Goal: Task Accomplishment & Management: Manage account settings

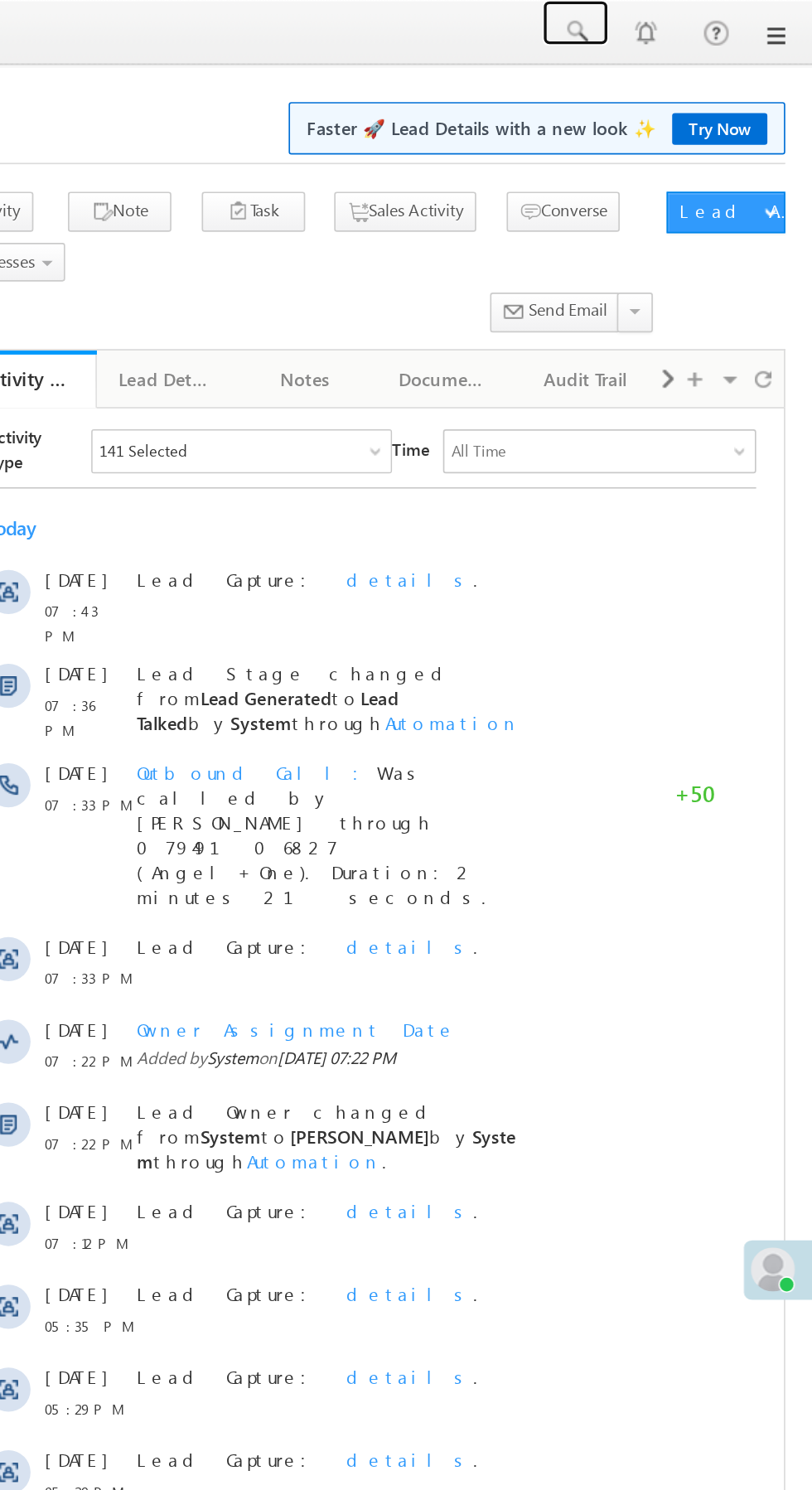
click at [671, 19] on span at bounding box center [670, 19] width 16 height 16
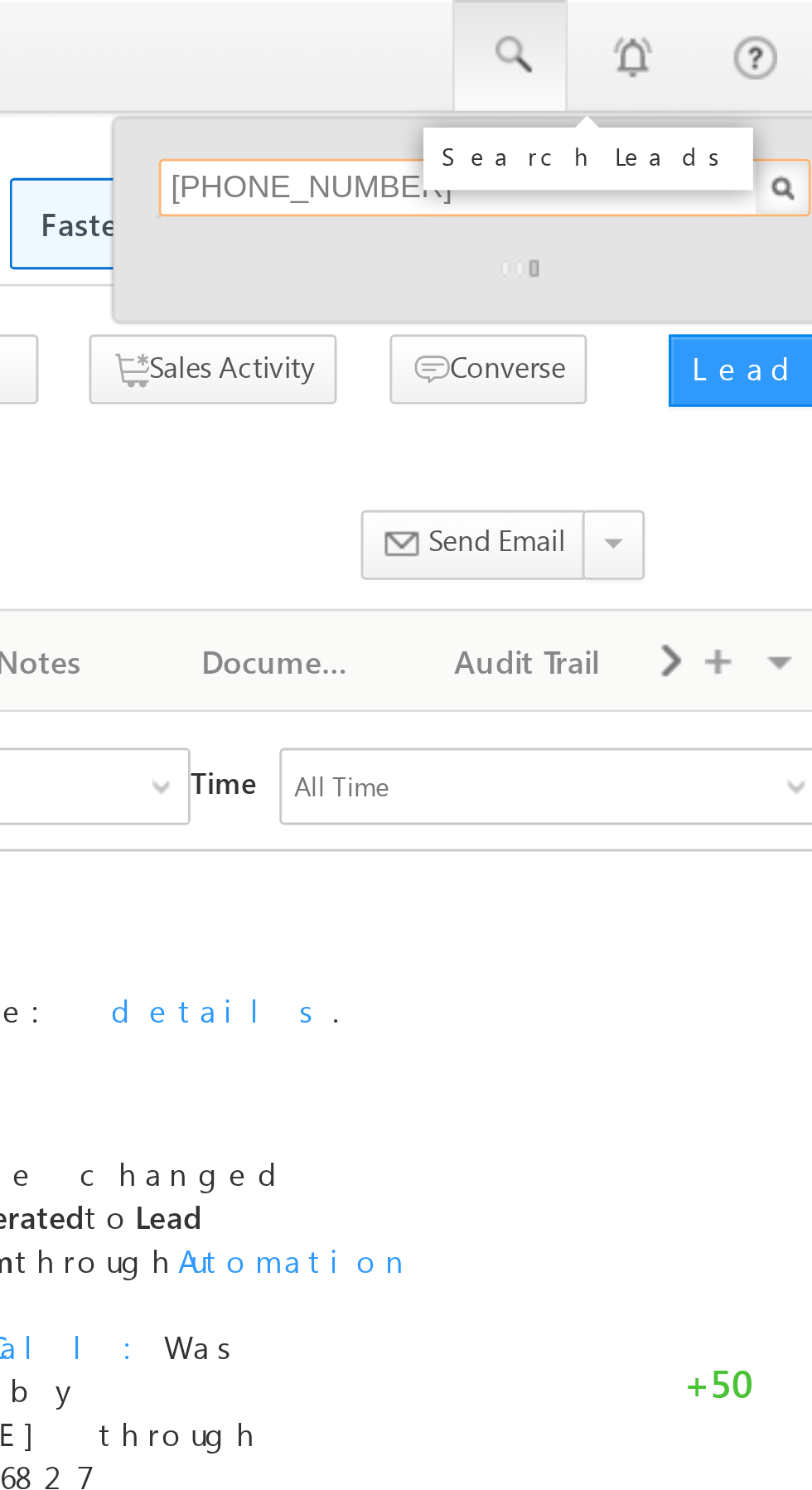
click at [576, 65] on input "[PHONE_NUMBER]" at bounding box center [661, 65] width 225 height 20
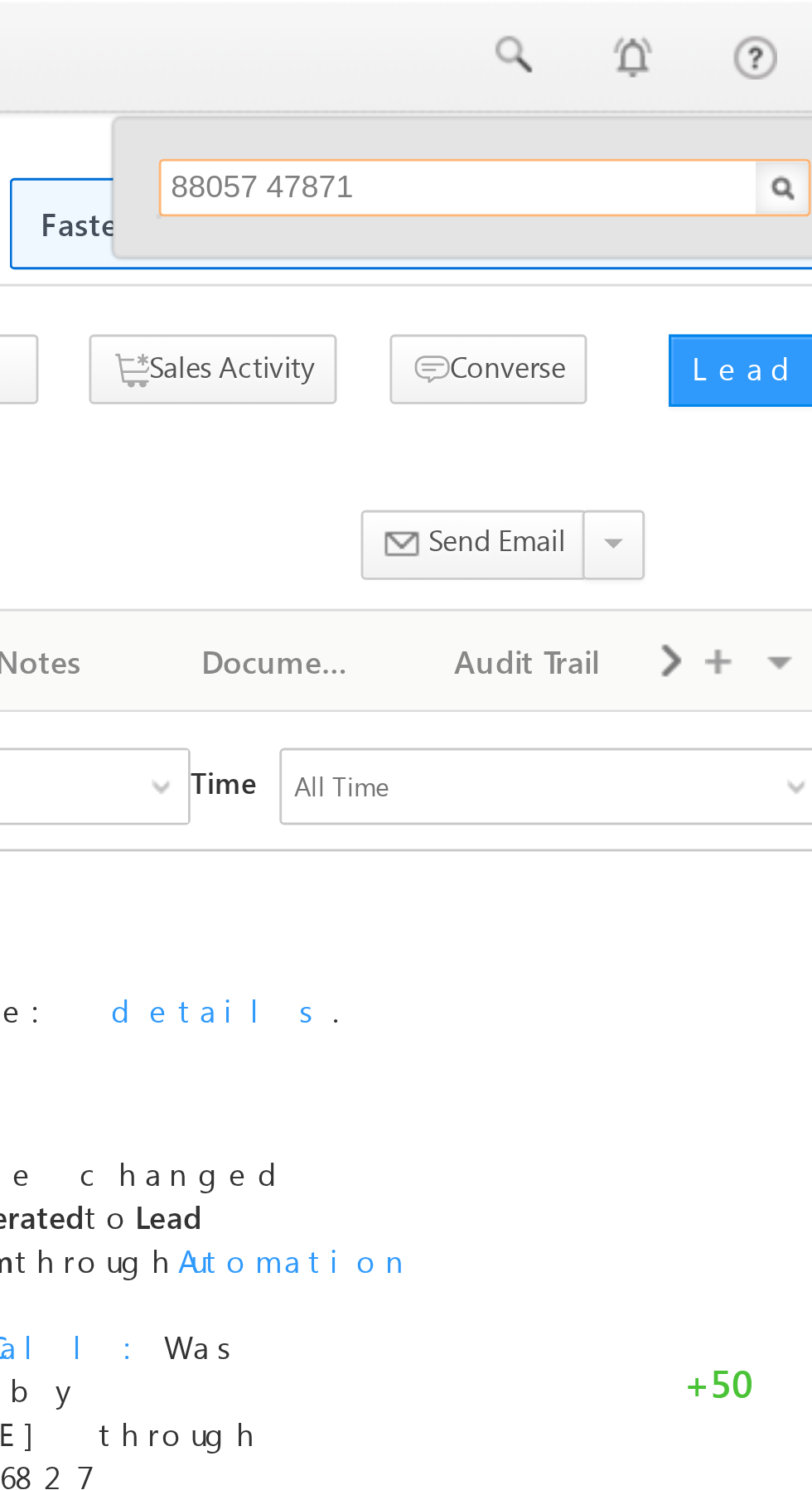
click at [590, 68] on input "88057 47871" at bounding box center [661, 65] width 225 height 20
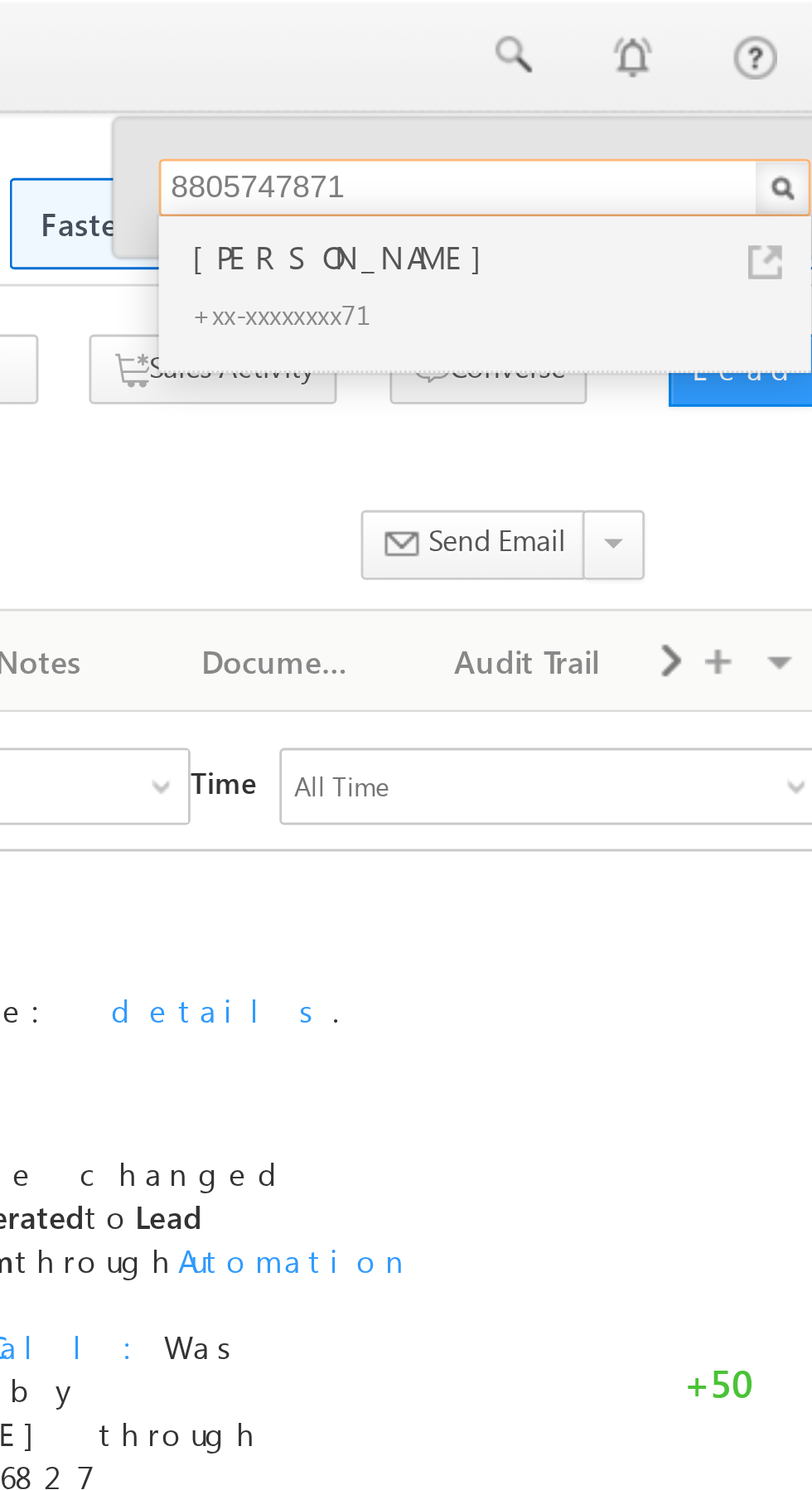
type input "8805747871"
click at [630, 94] on div "[PERSON_NAME]" at bounding box center [668, 89] width 222 height 18
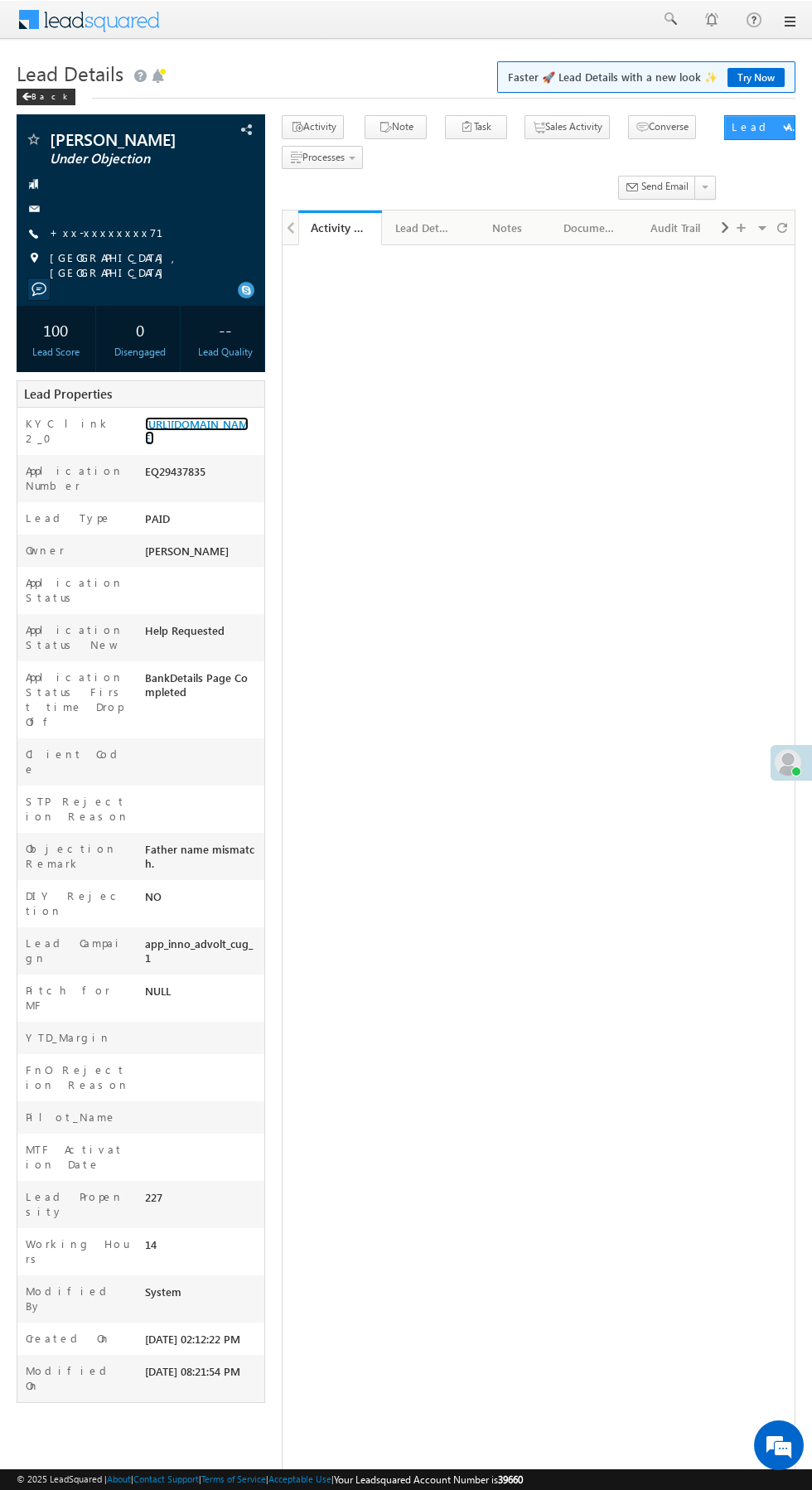
click at [185, 437] on link "https://angelbroking1-pk3em7sa.customui-test.leadsquared.com?leadId=65103a8a-4c…" at bounding box center [196, 430] width 103 height 28
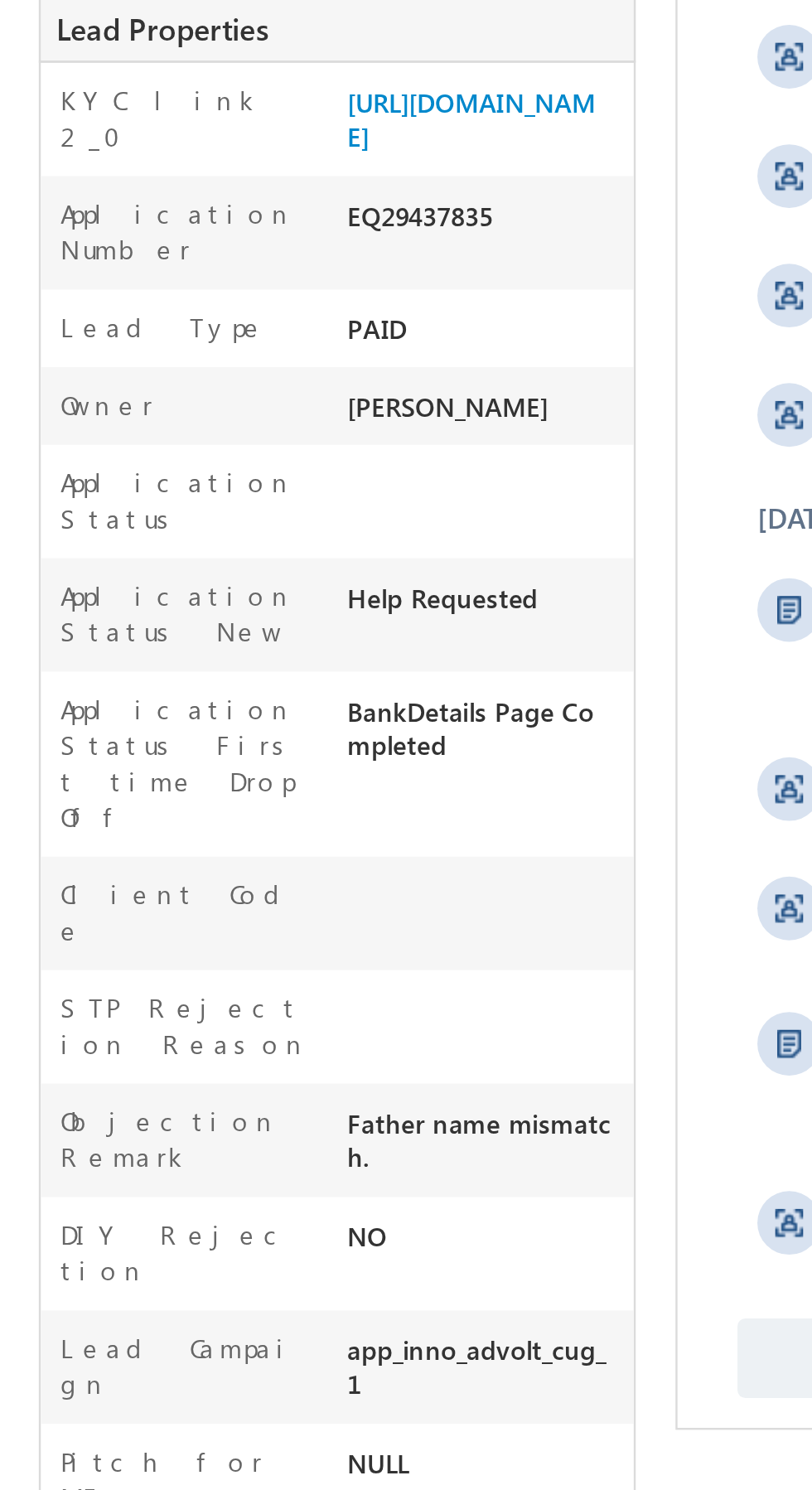
click at [174, 487] on div "EQ29437835" at bounding box center [202, 474] width 123 height 23
click at [174, 487] on div "EQ29437835" at bounding box center [202, 474] width 123 height 23
copy div "Number EQ29437835"
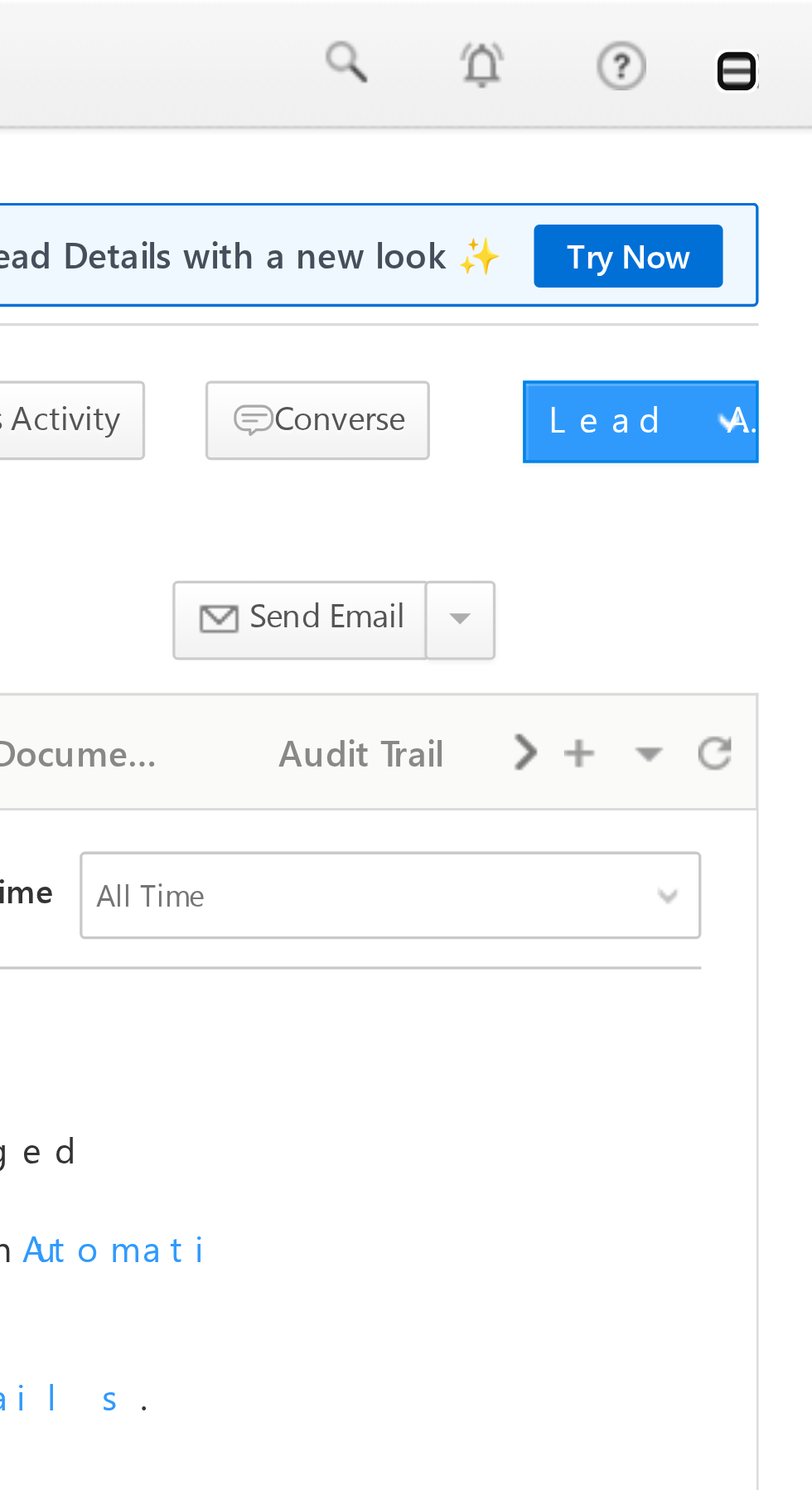
click at [795, 26] on link at bounding box center [788, 21] width 14 height 14
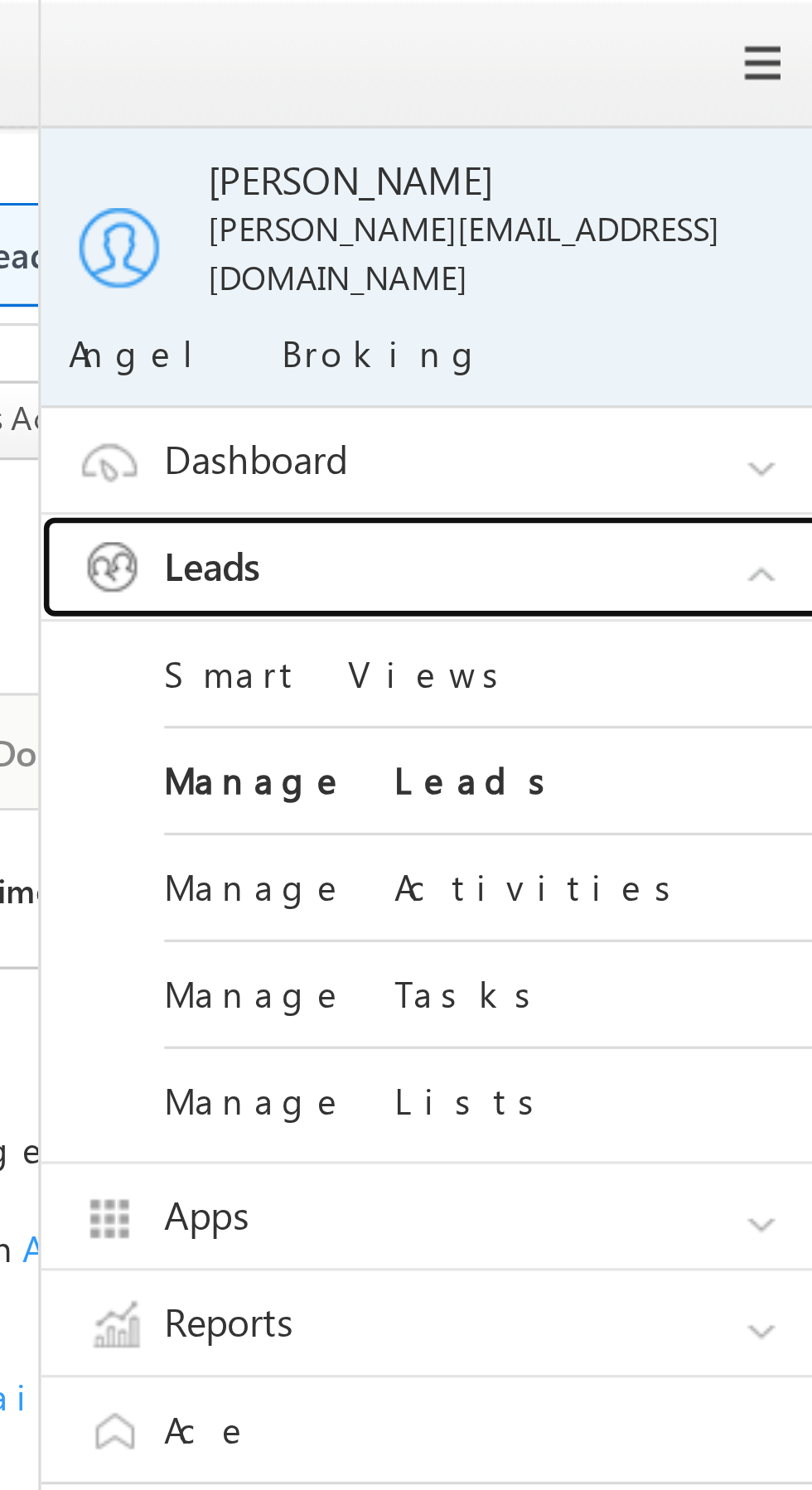
click at [732, 170] on link "Leads" at bounding box center [702, 172] width 248 height 31
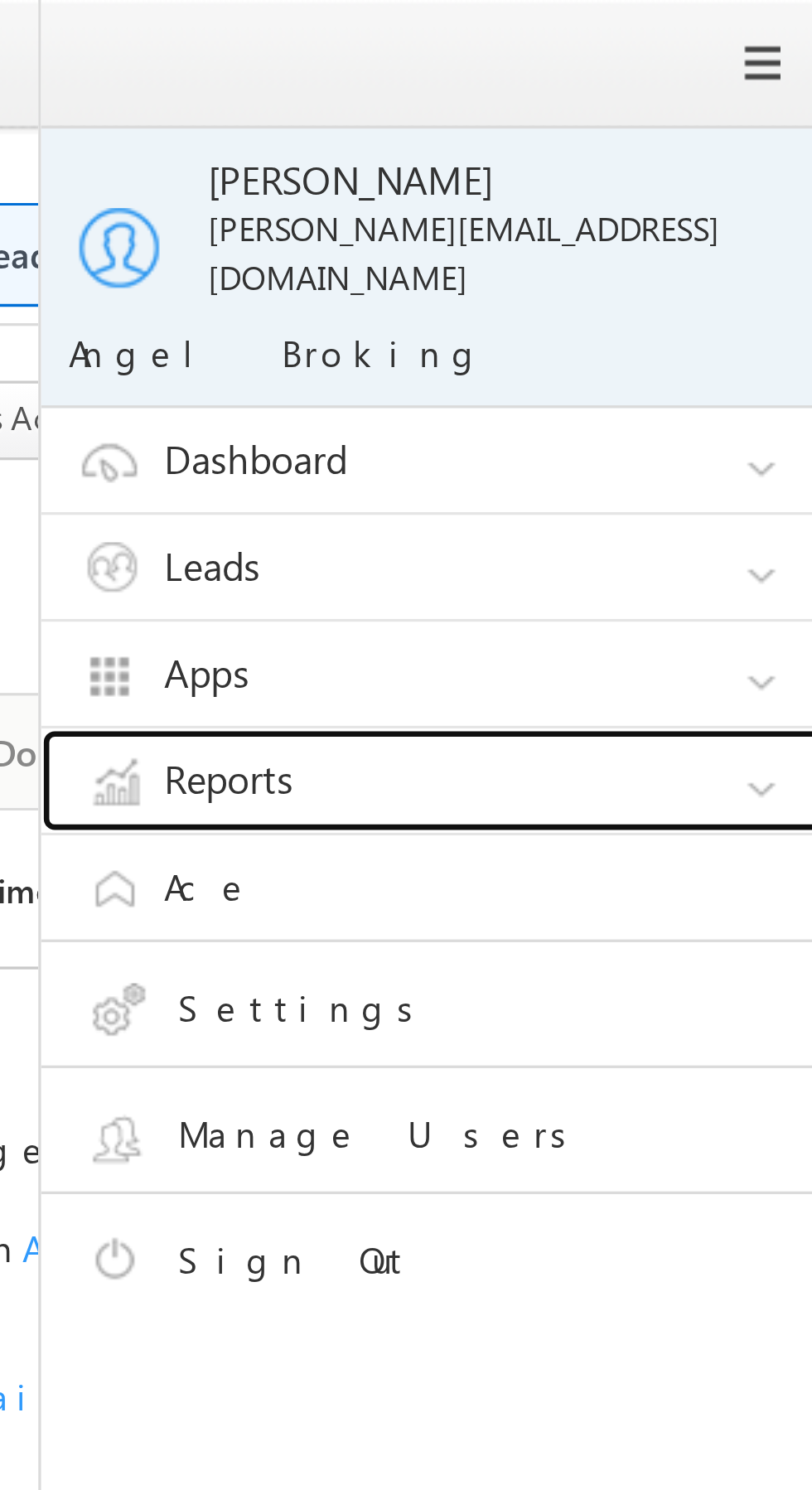
click at [704, 237] on link "Reports" at bounding box center [702, 236] width 248 height 31
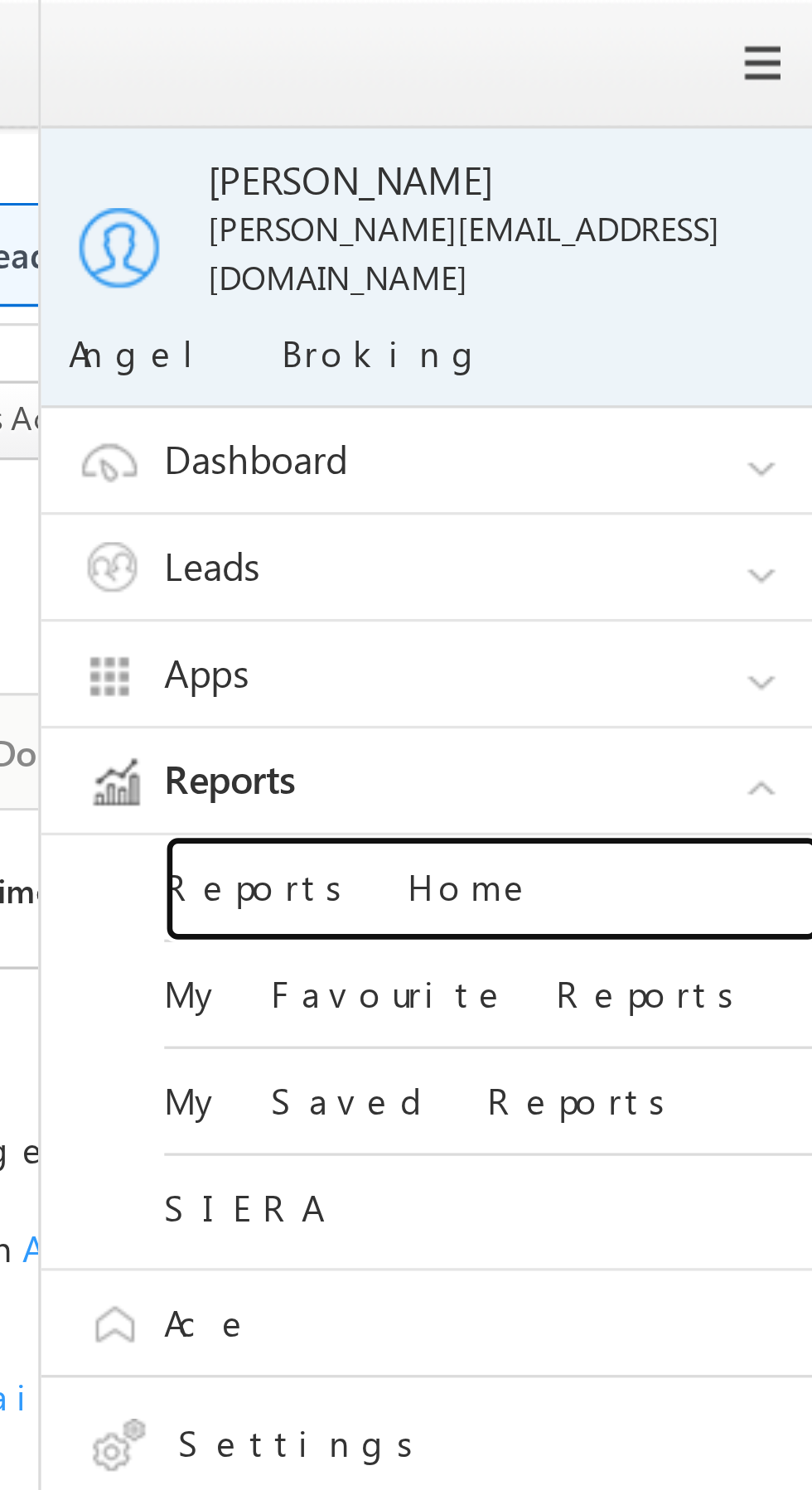
click at [694, 258] on link "Reports Home" at bounding box center [715, 269] width 199 height 32
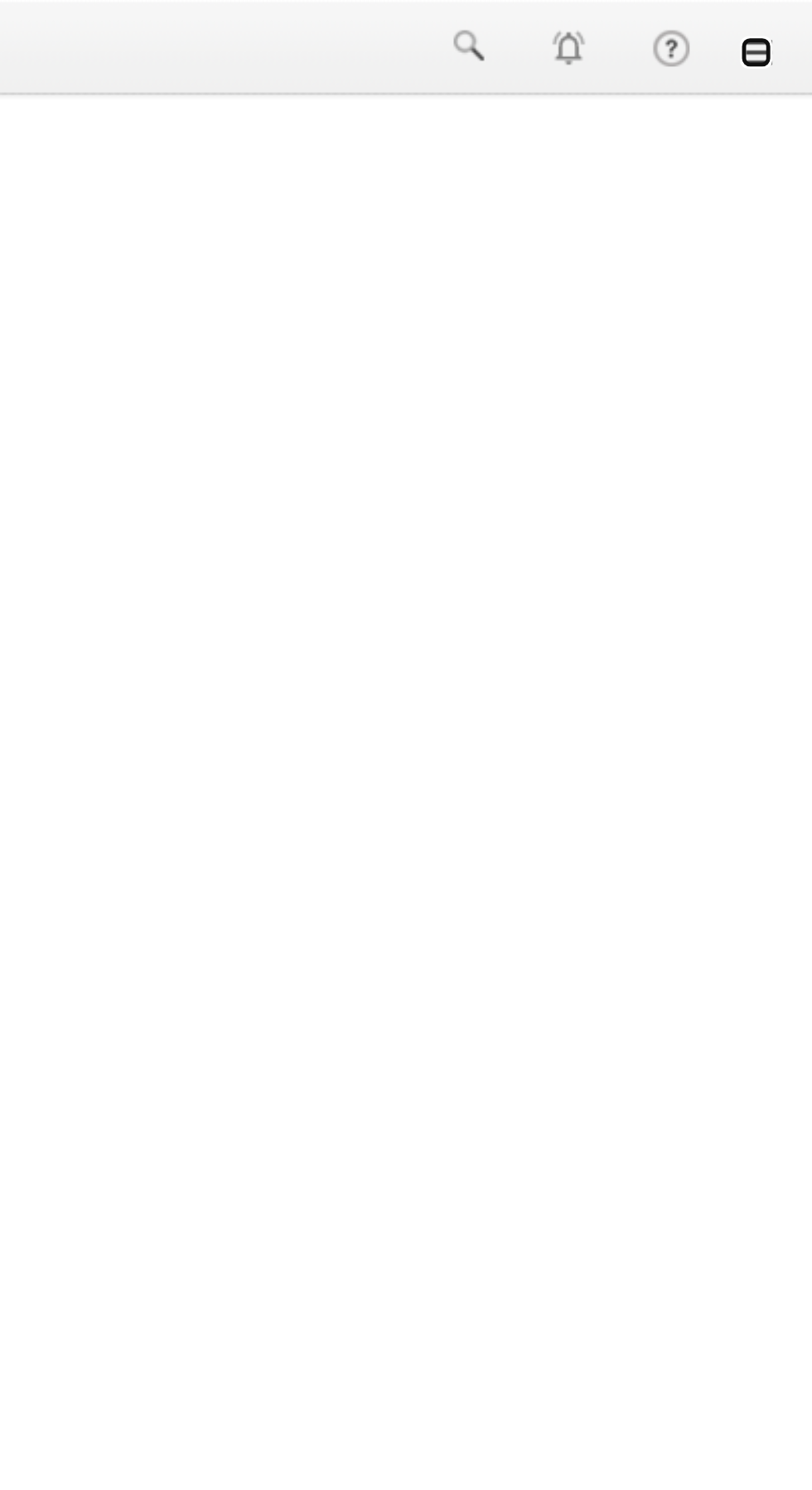
click at [793, 26] on link at bounding box center [788, 21] width 14 height 14
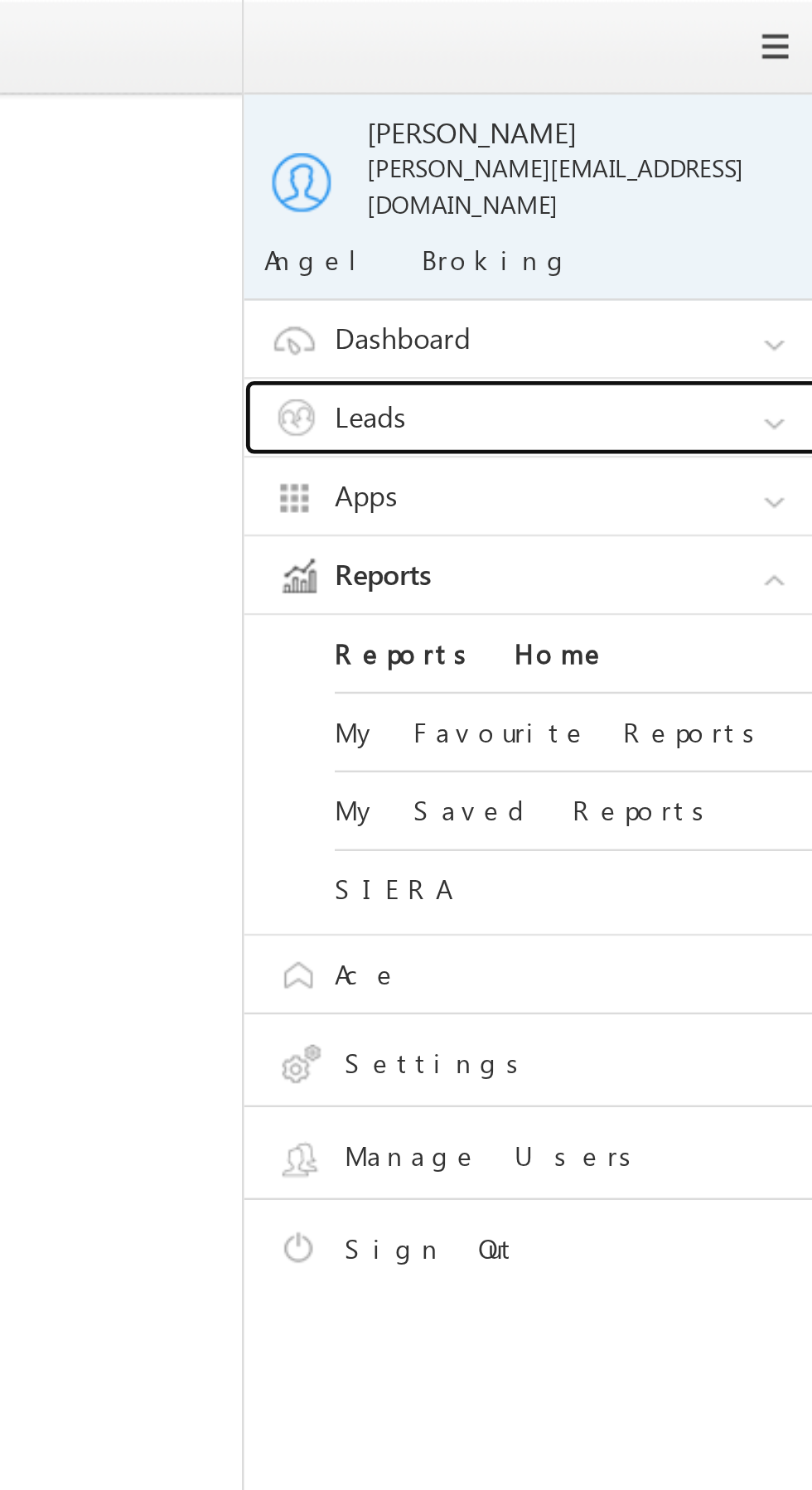
click at [728, 163] on link "Leads" at bounding box center [702, 172] width 248 height 31
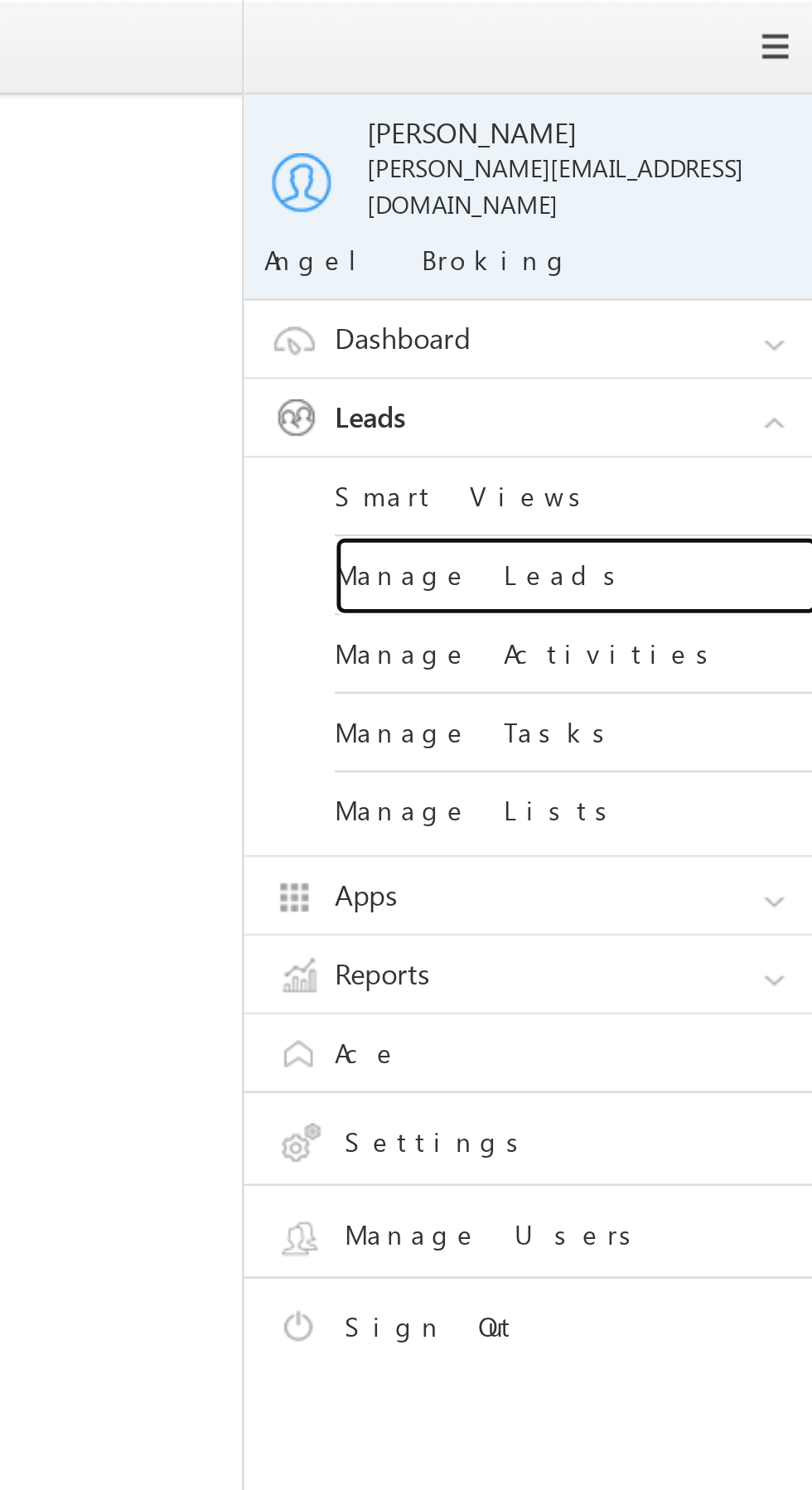
click at [718, 228] on link "Manage Leads" at bounding box center [715, 236] width 199 height 32
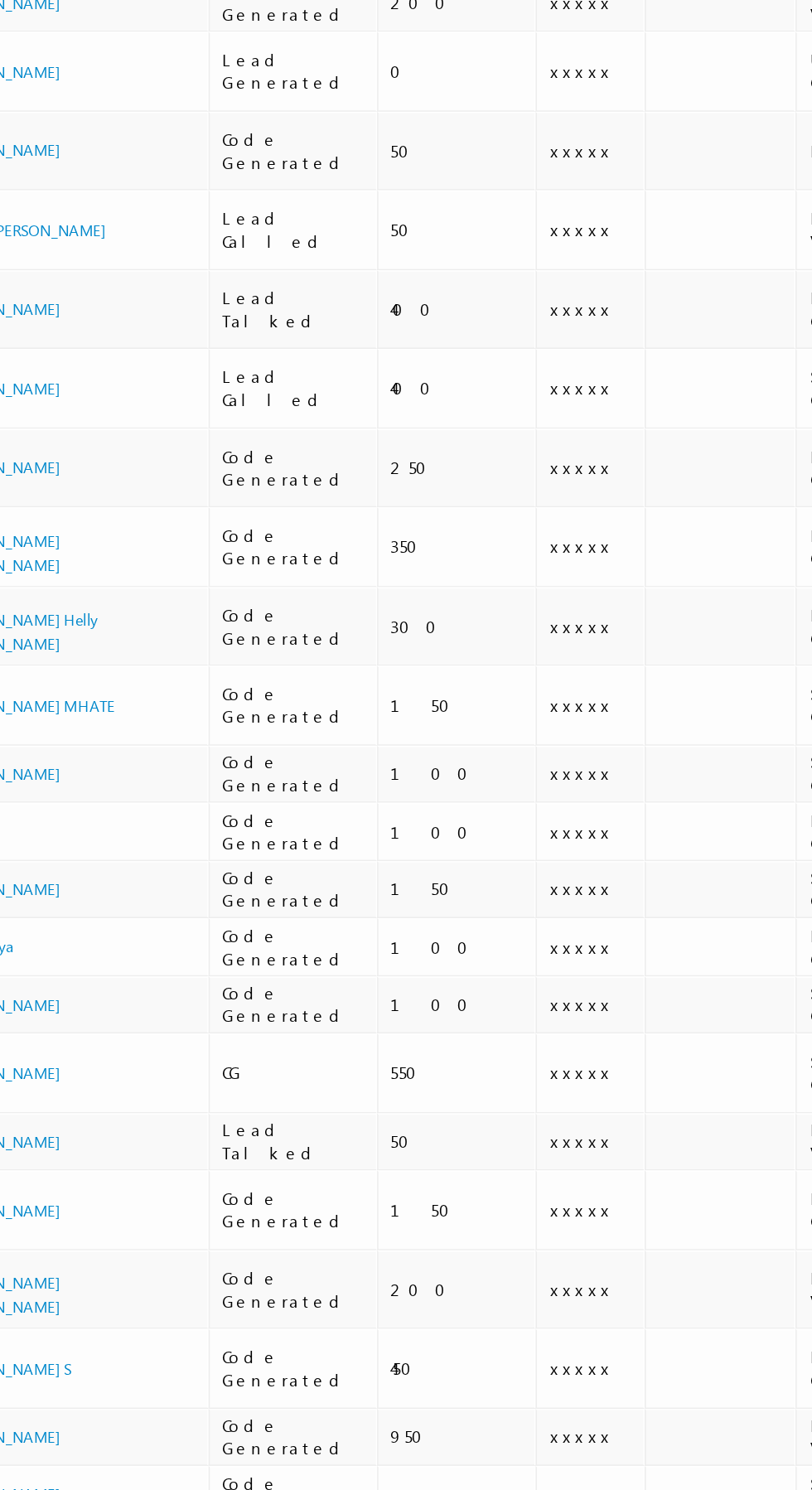
scroll to position [0, 3]
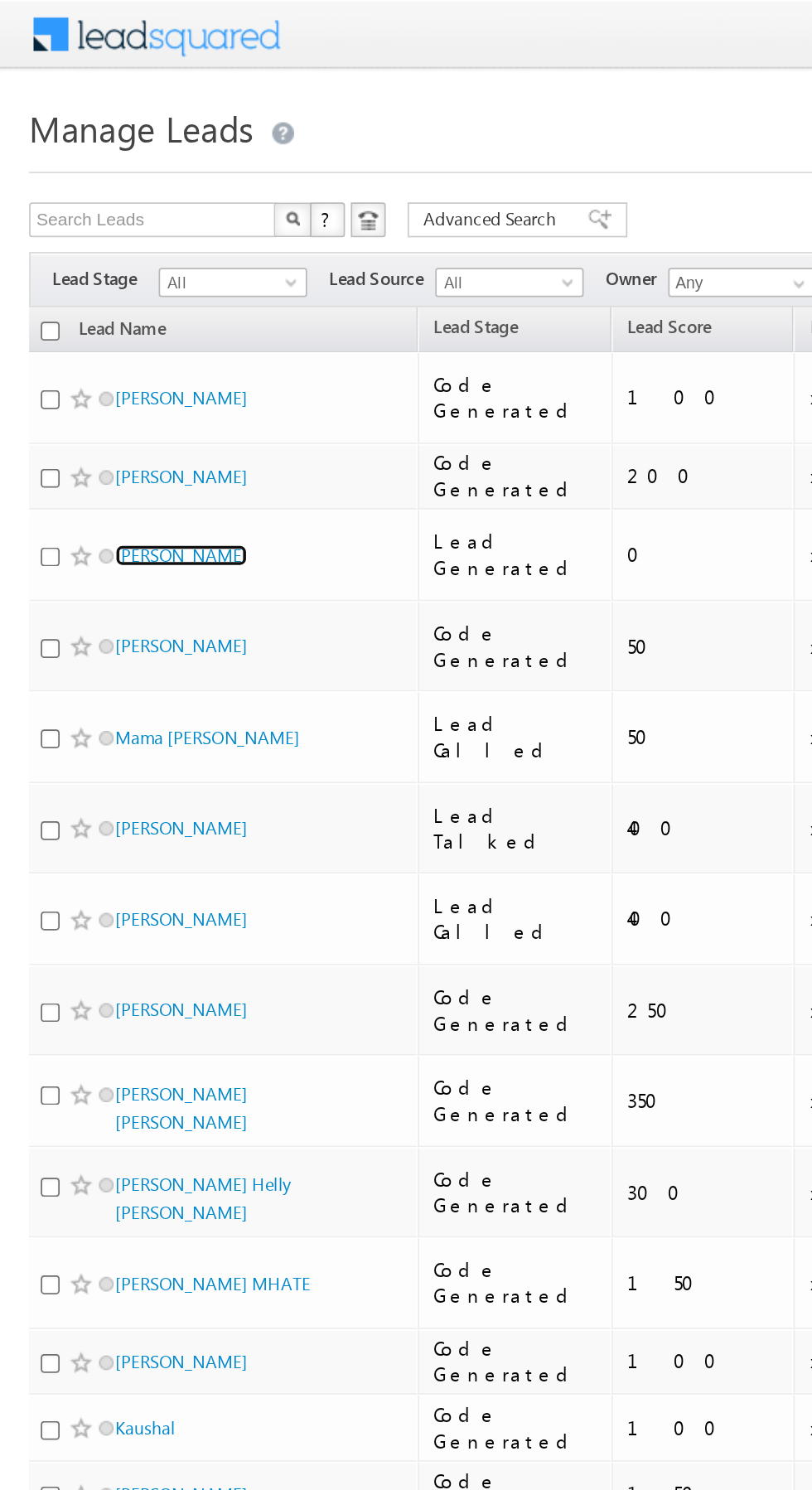
click at [89, 310] on link "Banamali" at bounding box center [103, 316] width 76 height 13
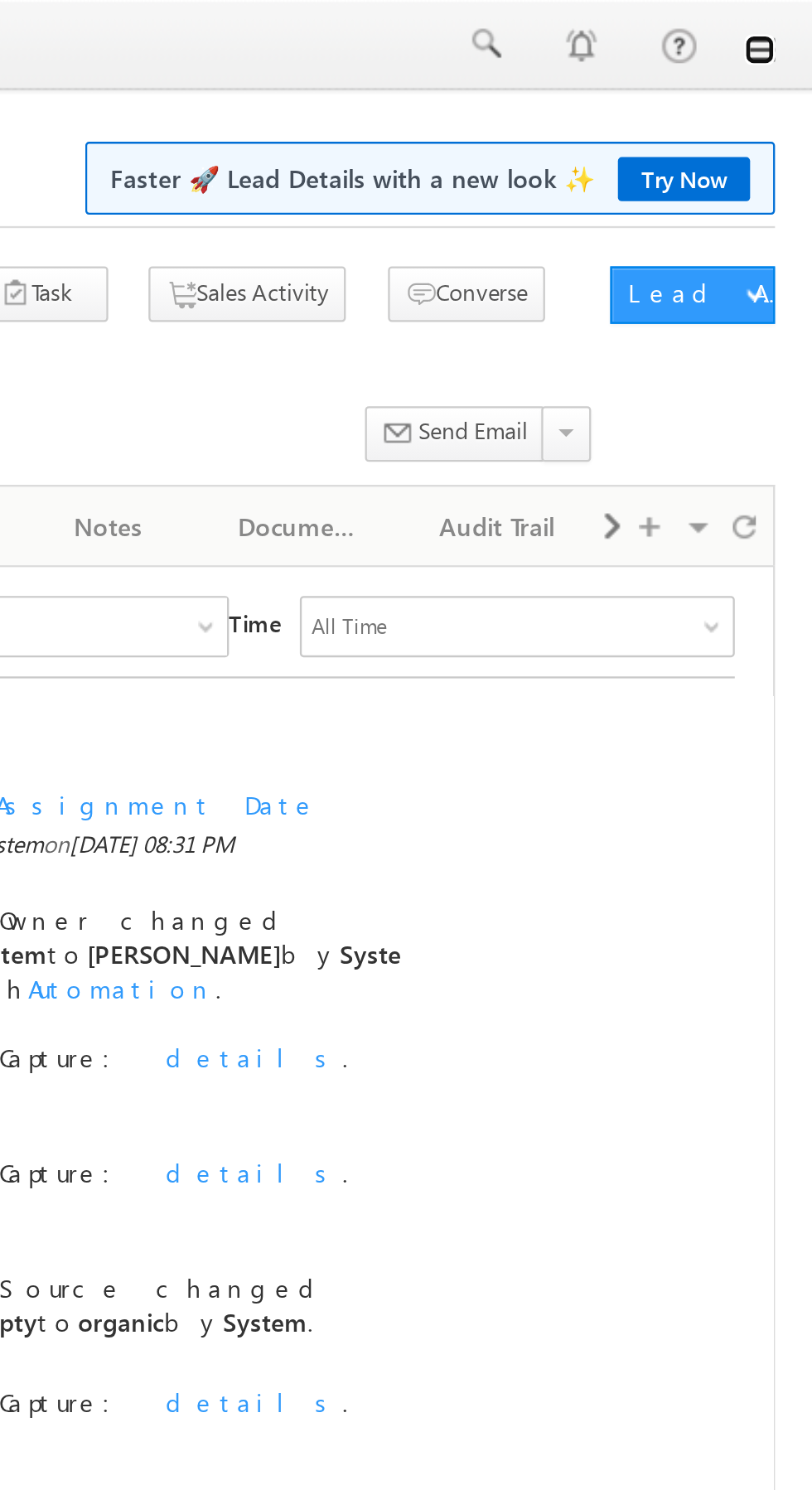
click at [788, 26] on link at bounding box center [788, 21] width 14 height 14
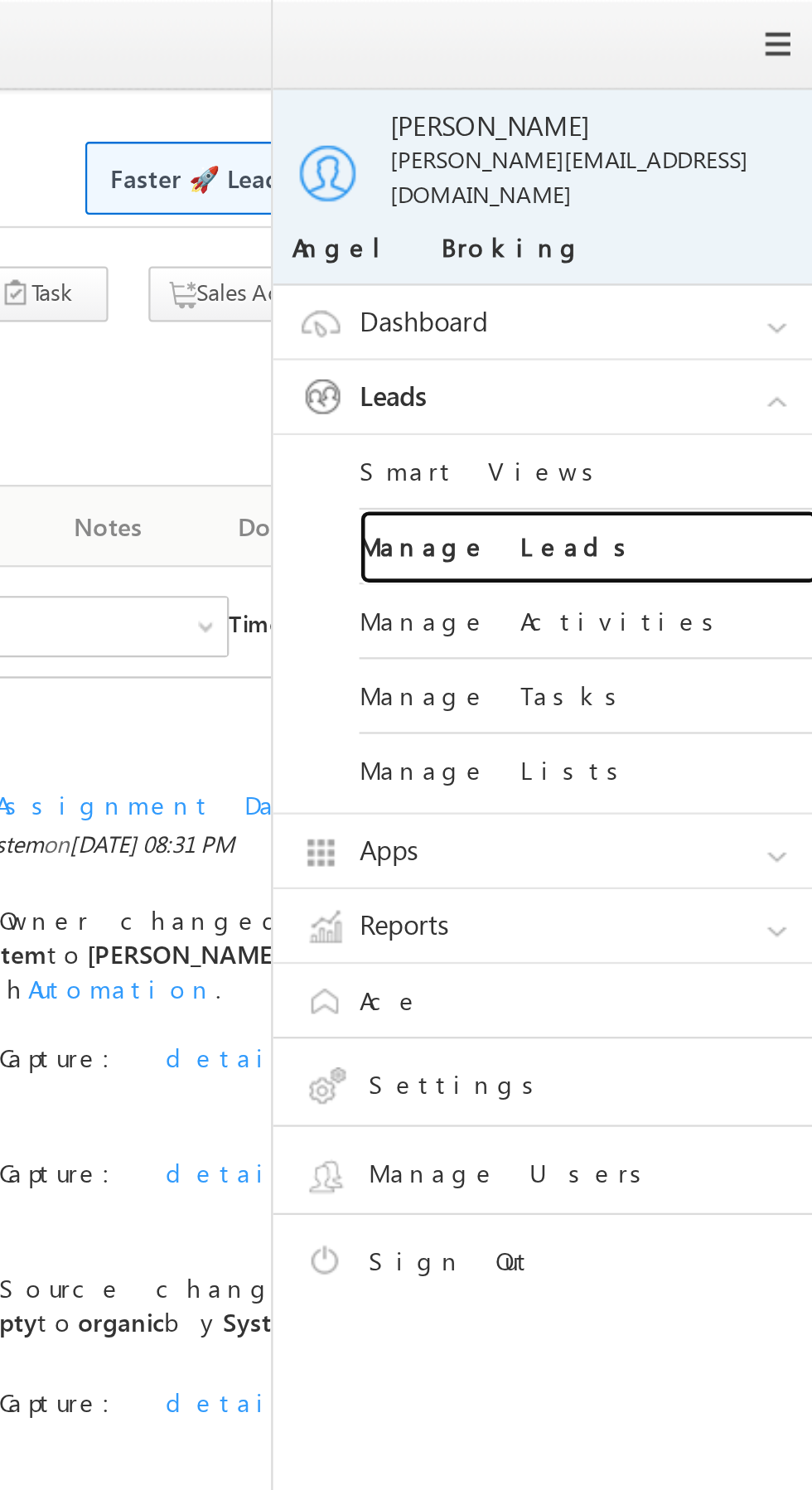
click at [712, 229] on link "Manage Leads" at bounding box center [715, 236] width 199 height 32
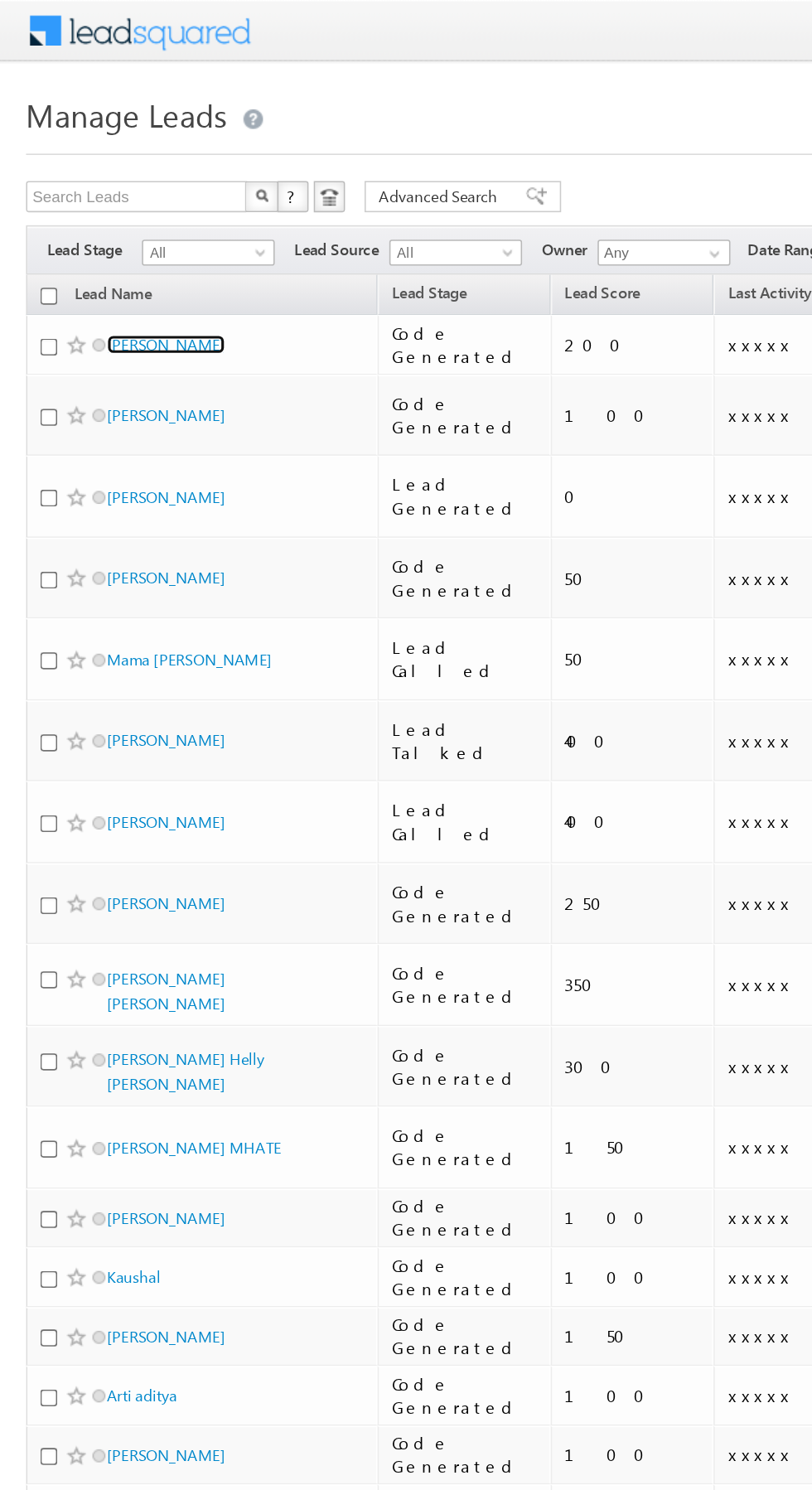
click at [132, 219] on link "[PERSON_NAME]" at bounding box center [105, 219] width 76 height 13
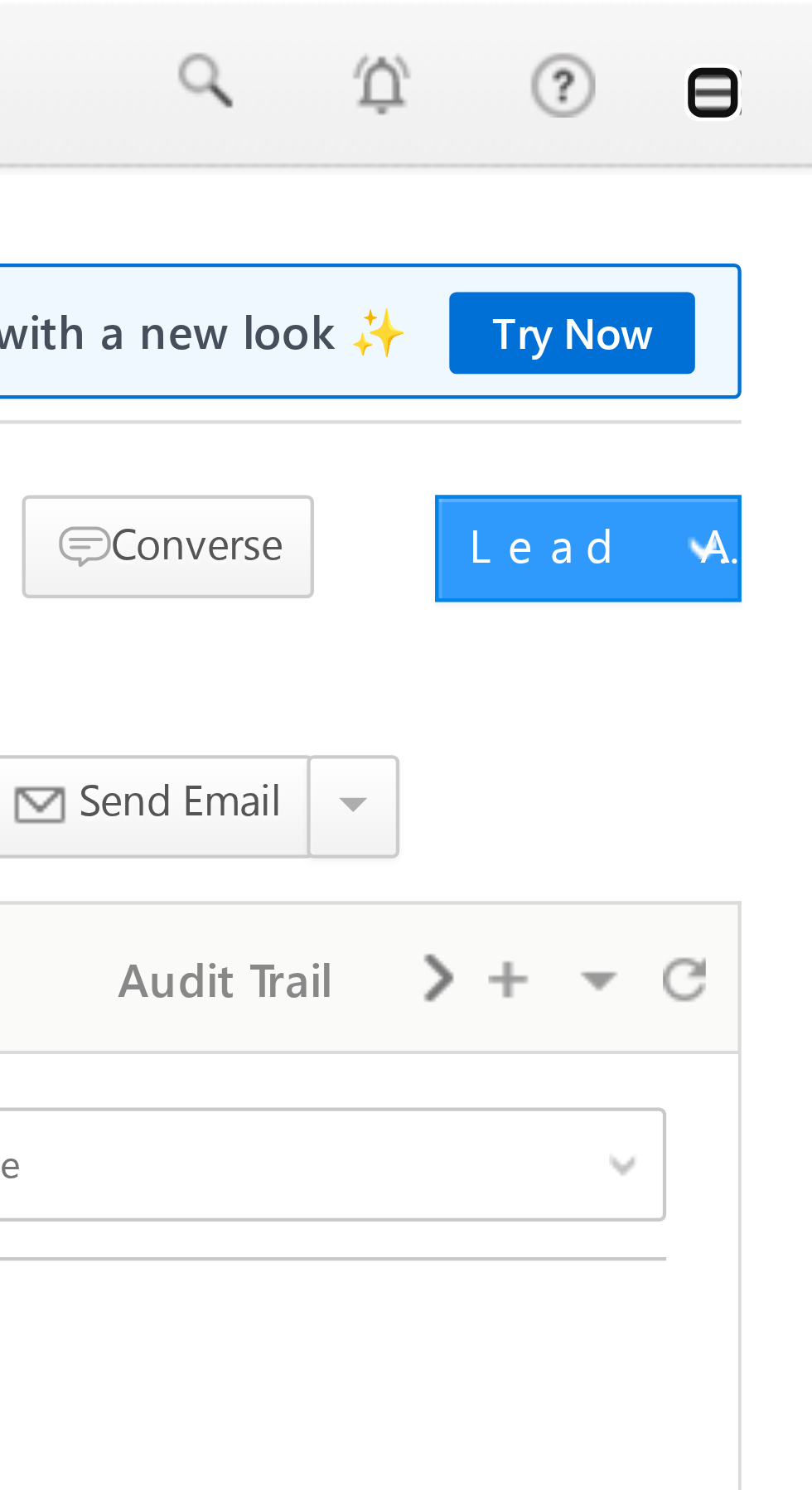
click at [793, 25] on link at bounding box center [788, 21] width 14 height 14
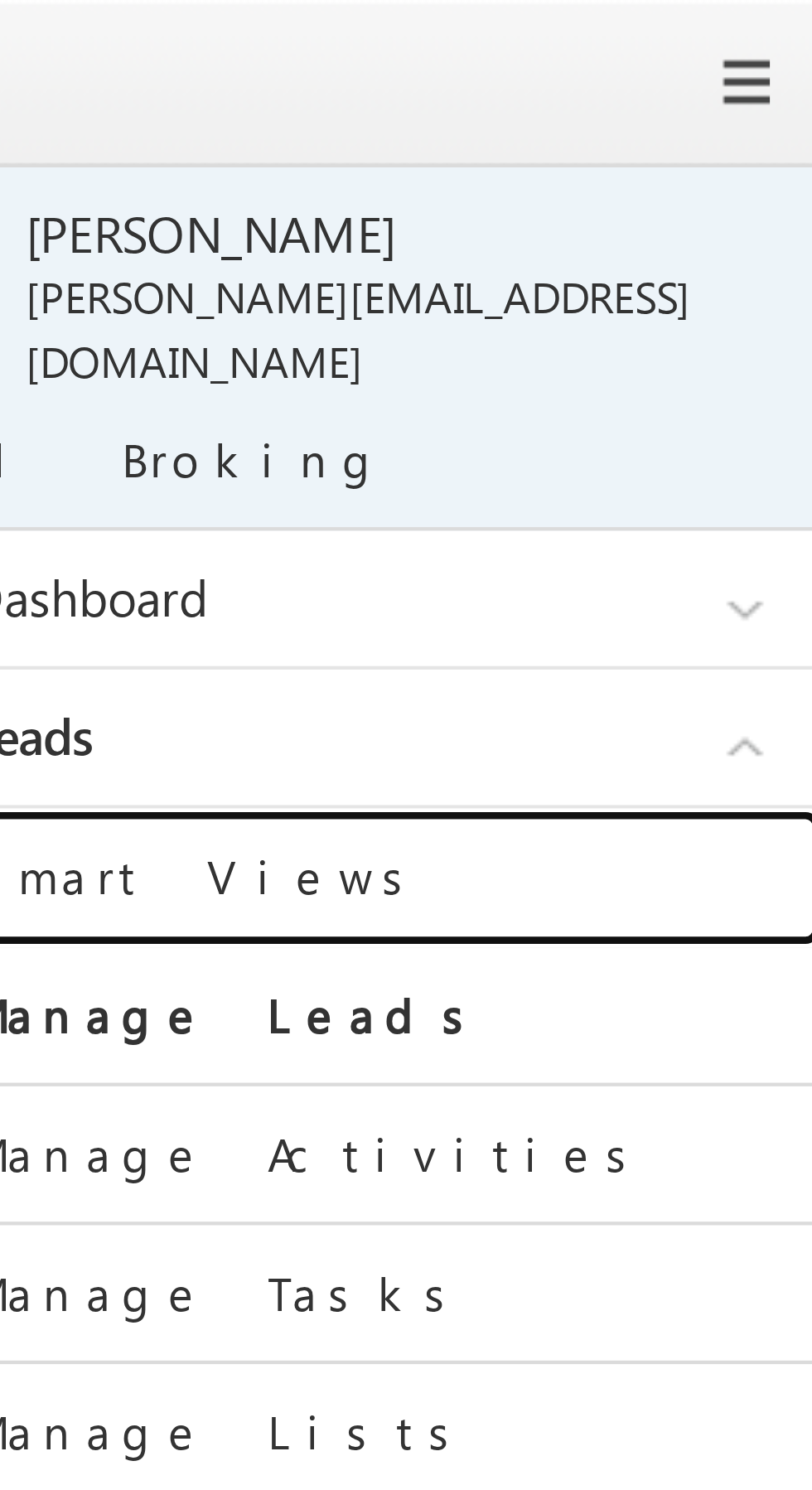
click at [753, 189] on link "Smart Views" at bounding box center [715, 204] width 199 height 32
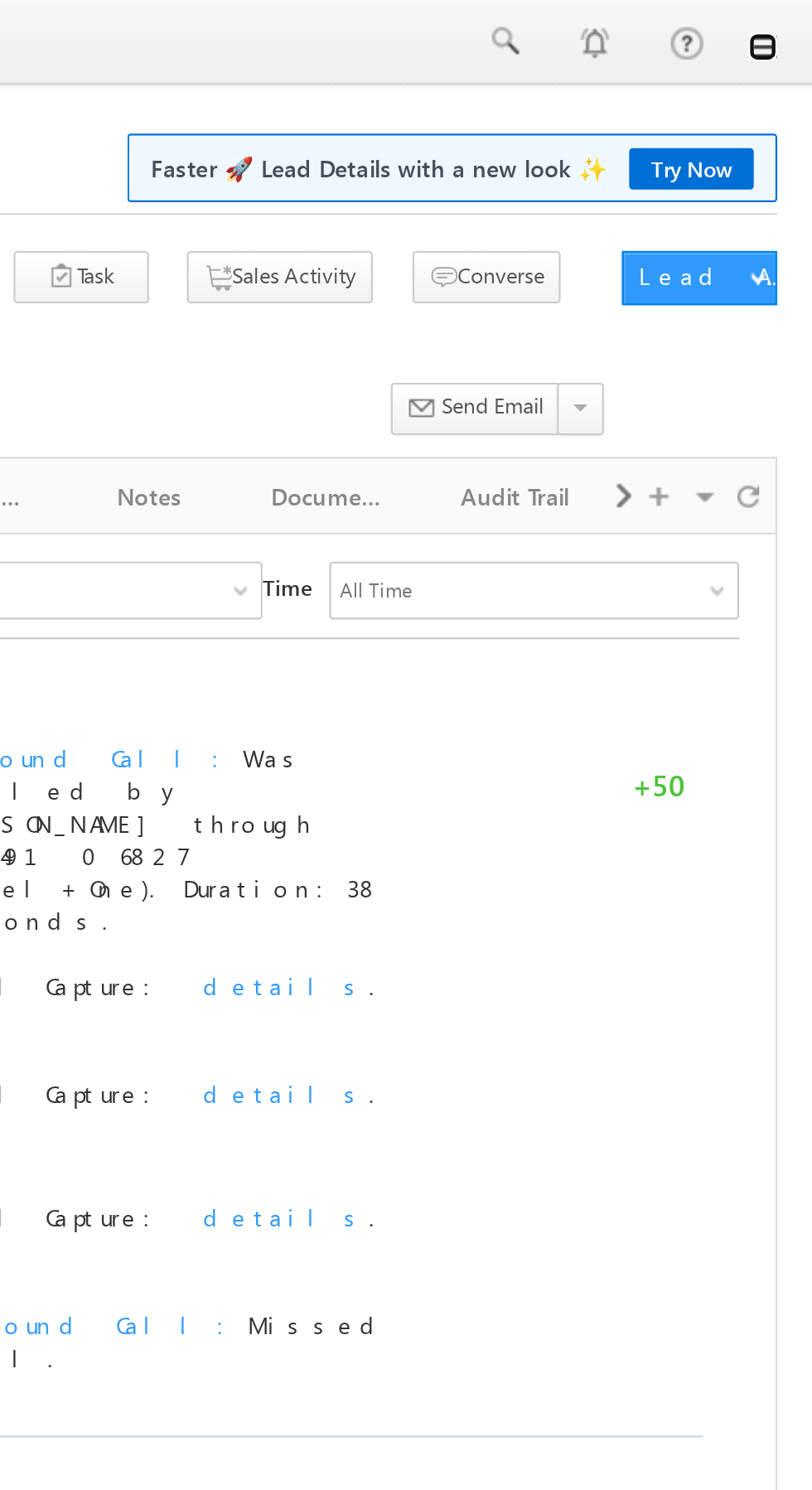
click at [790, 26] on link at bounding box center [788, 21] width 14 height 14
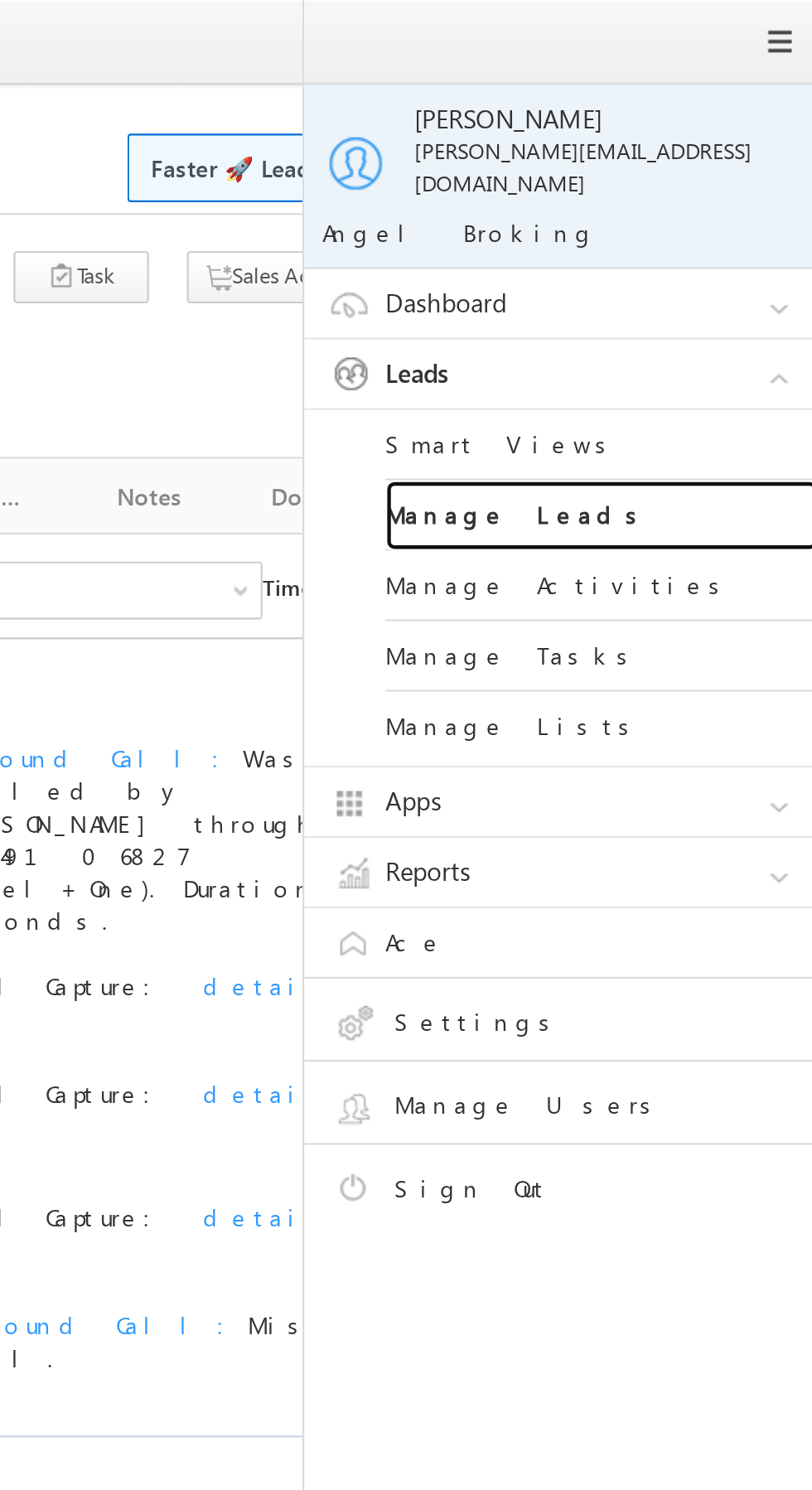
click at [735, 225] on link "Manage Leads" at bounding box center [715, 236] width 199 height 32
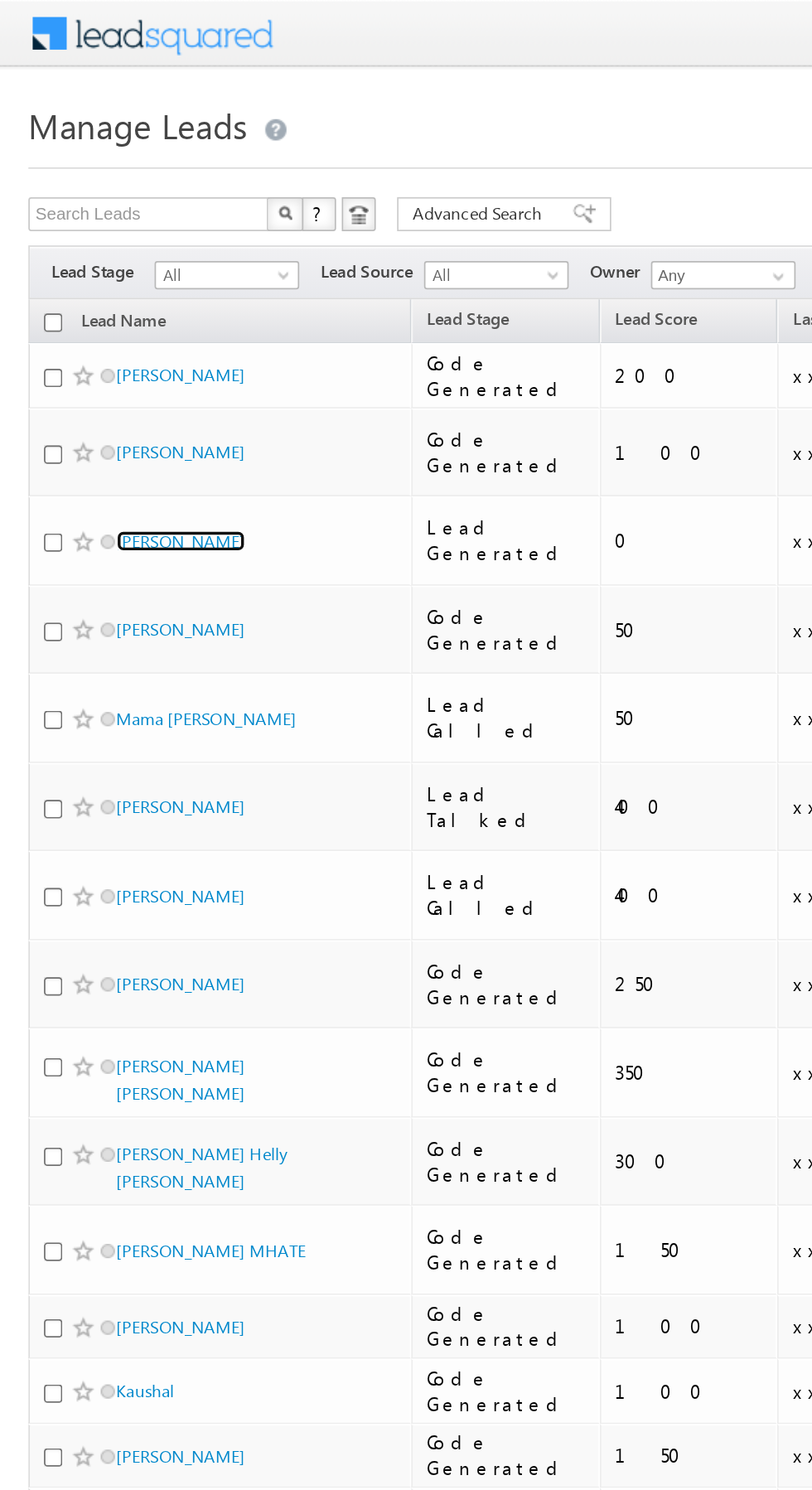
click at [100, 310] on link "Banamali" at bounding box center [105, 316] width 76 height 13
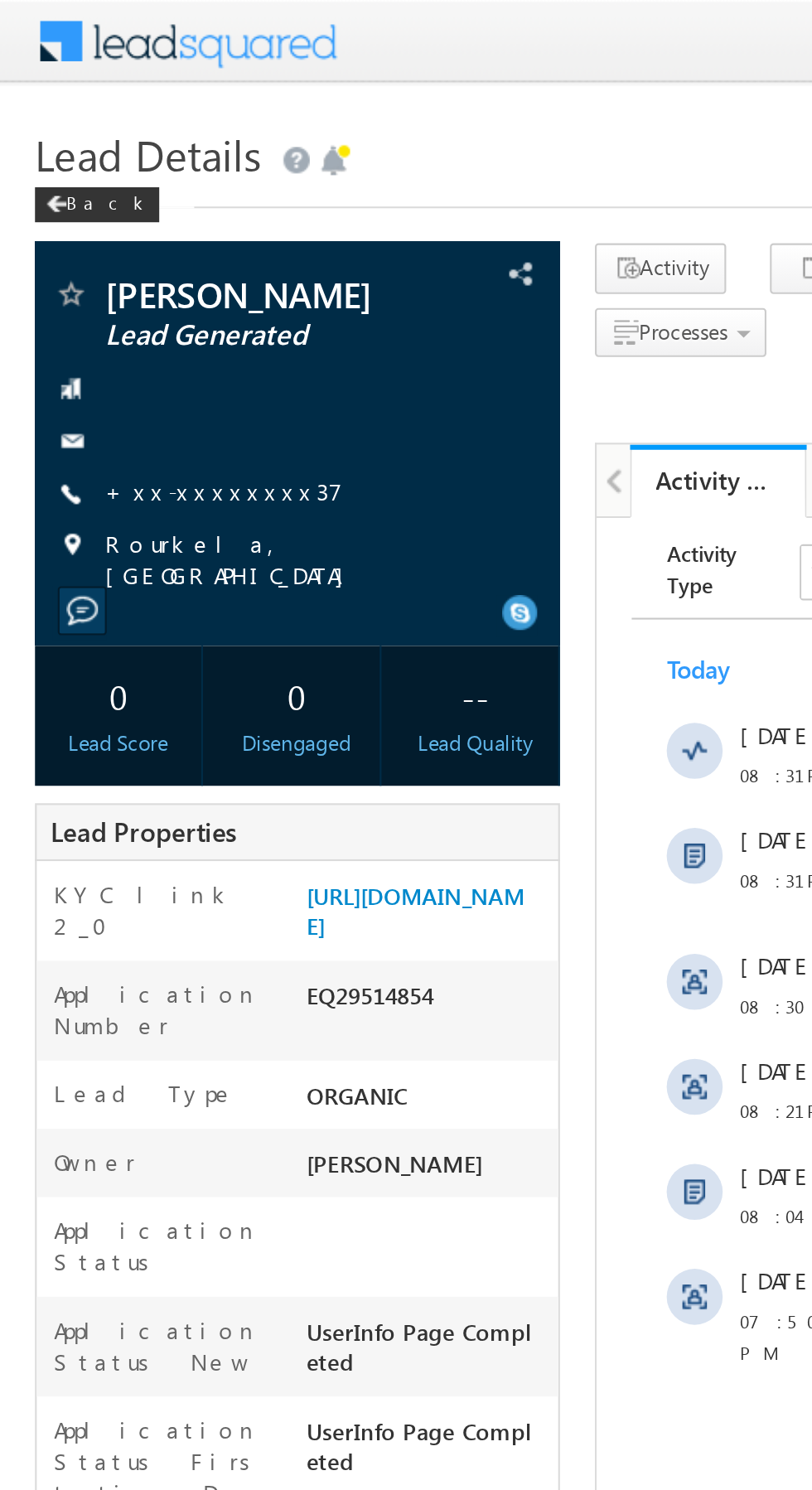
click at [102, 237] on link "+xx-xxxxxxxx37" at bounding box center [105, 232] width 112 height 14
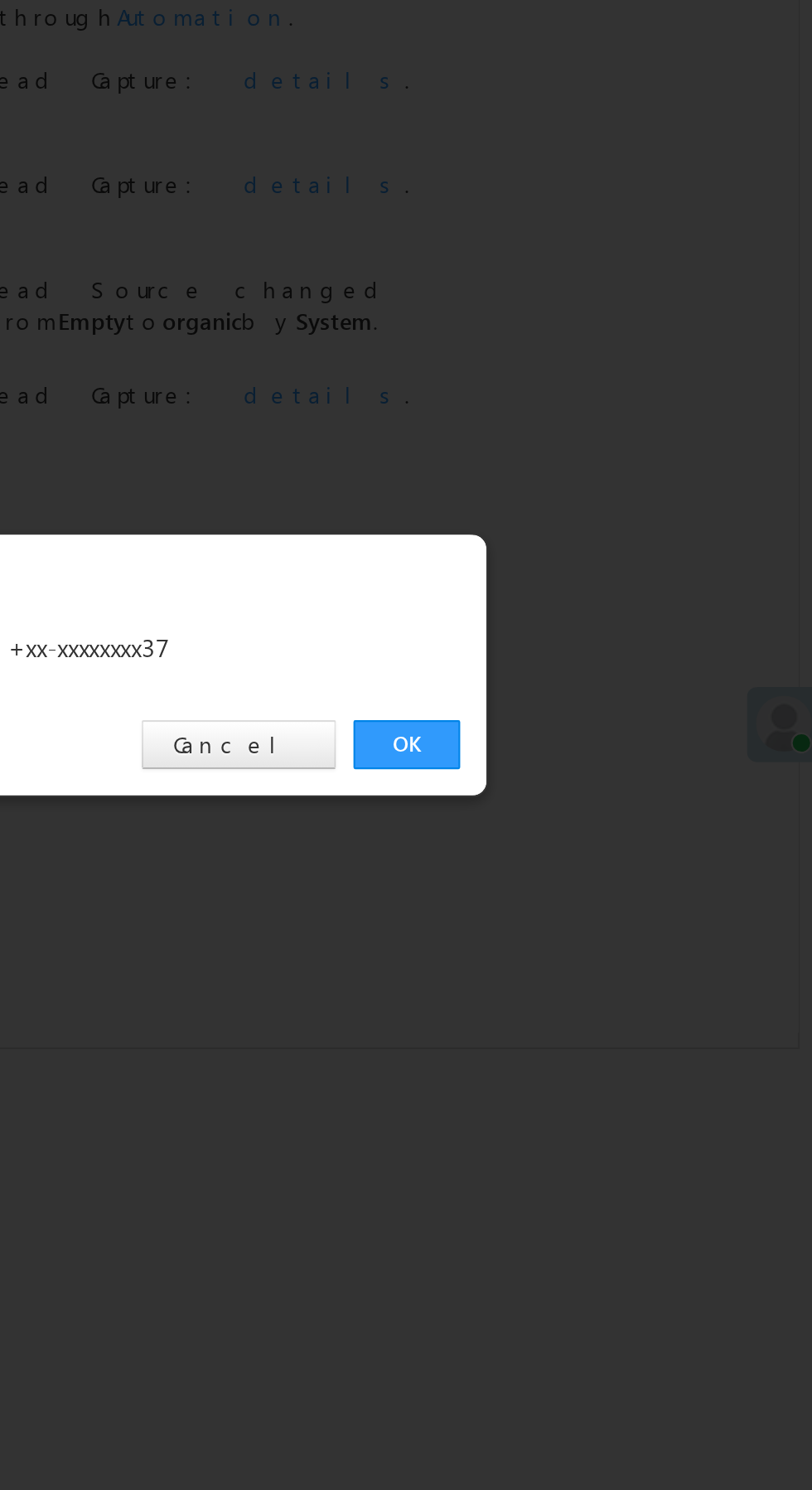
click at [612, 773] on link "OK" at bounding box center [609, 772] width 50 height 23
